Goal: Navigation & Orientation: Go to known website

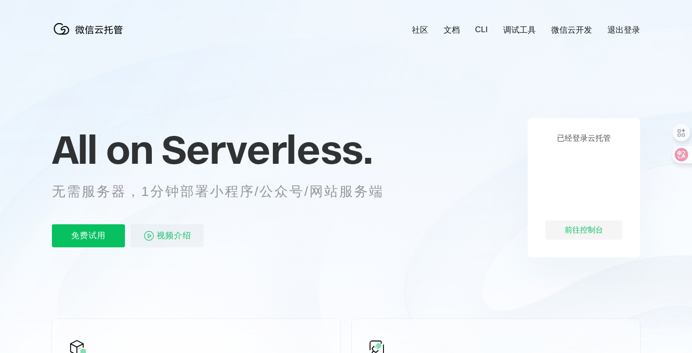
scroll to position [0, 1710]
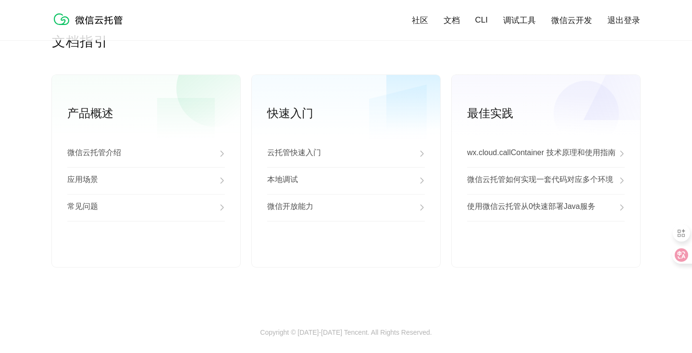
scroll to position [2470, 0]
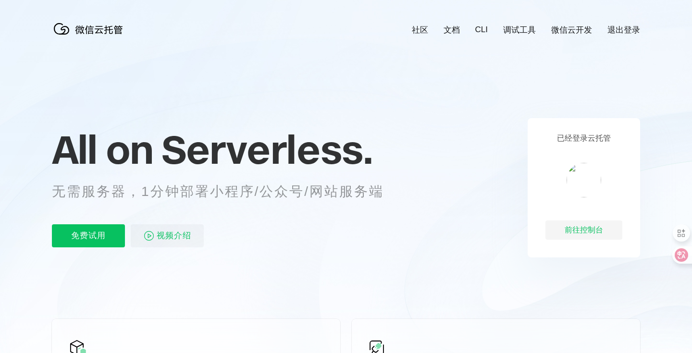
scroll to position [0, 1710]
